Goal: Ask a question: Seek information or help from site administrators or community

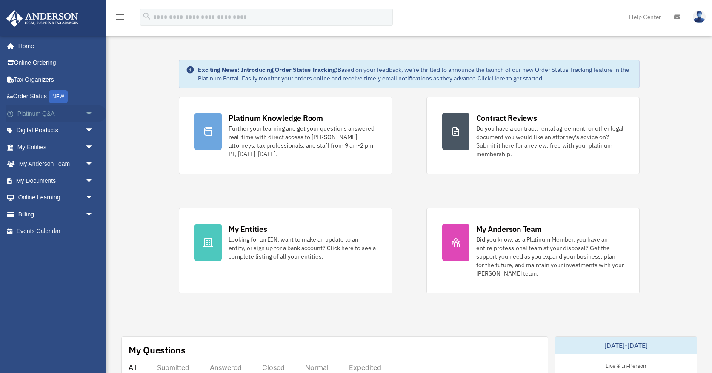
click at [54, 112] on link "Platinum Q&A arrow_drop_down" at bounding box center [56, 113] width 100 height 17
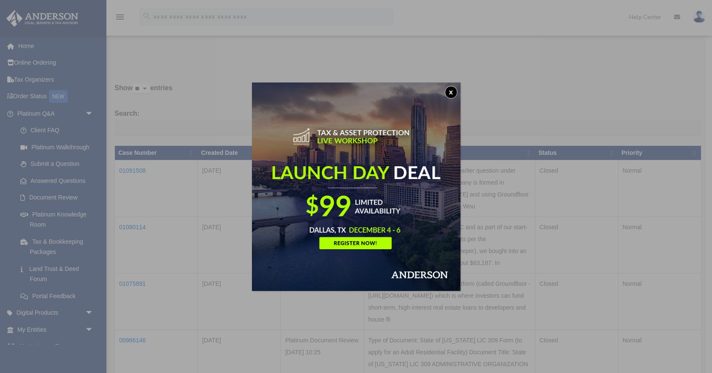
click at [451, 89] on button "x" at bounding box center [451, 92] width 13 height 13
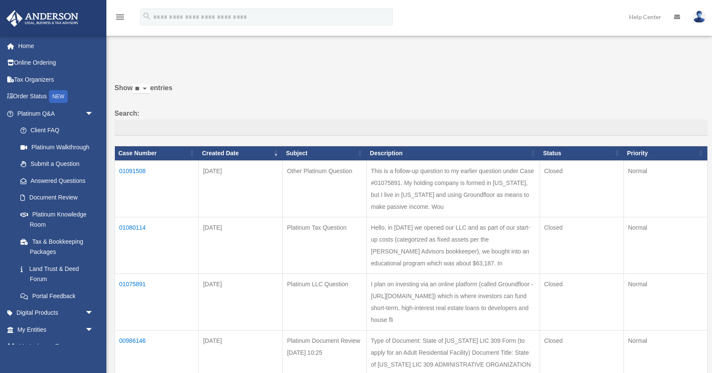
click at [678, 14] on icon at bounding box center [677, 17] width 6 height 6
